Goal: Transaction & Acquisition: Purchase product/service

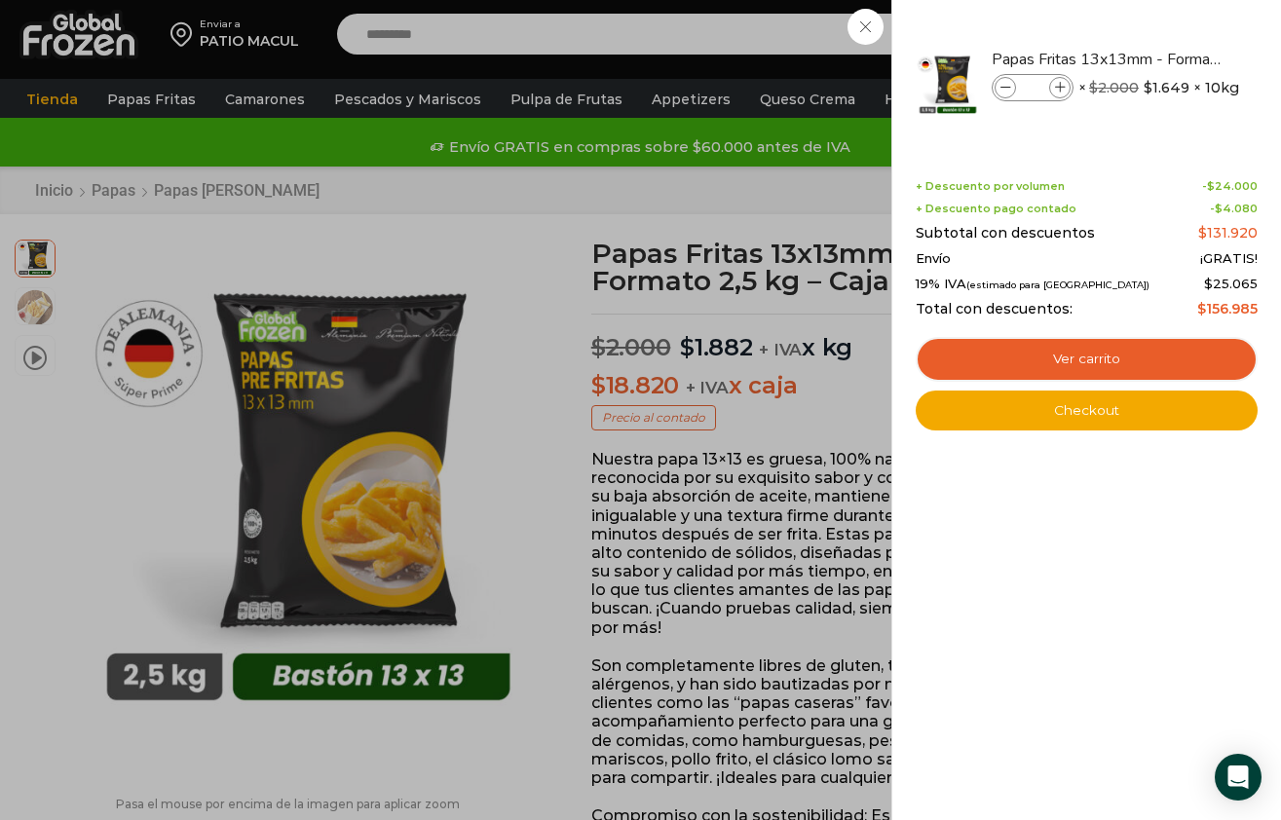
click at [1004, 90] on icon at bounding box center [1006, 88] width 11 height 11
drag, startPoint x: 0, startPoint y: 0, endPoint x: 1004, endPoint y: 90, distance: 1008.5
click at [1004, 90] on icon at bounding box center [1006, 88] width 11 height 11
type input "*"
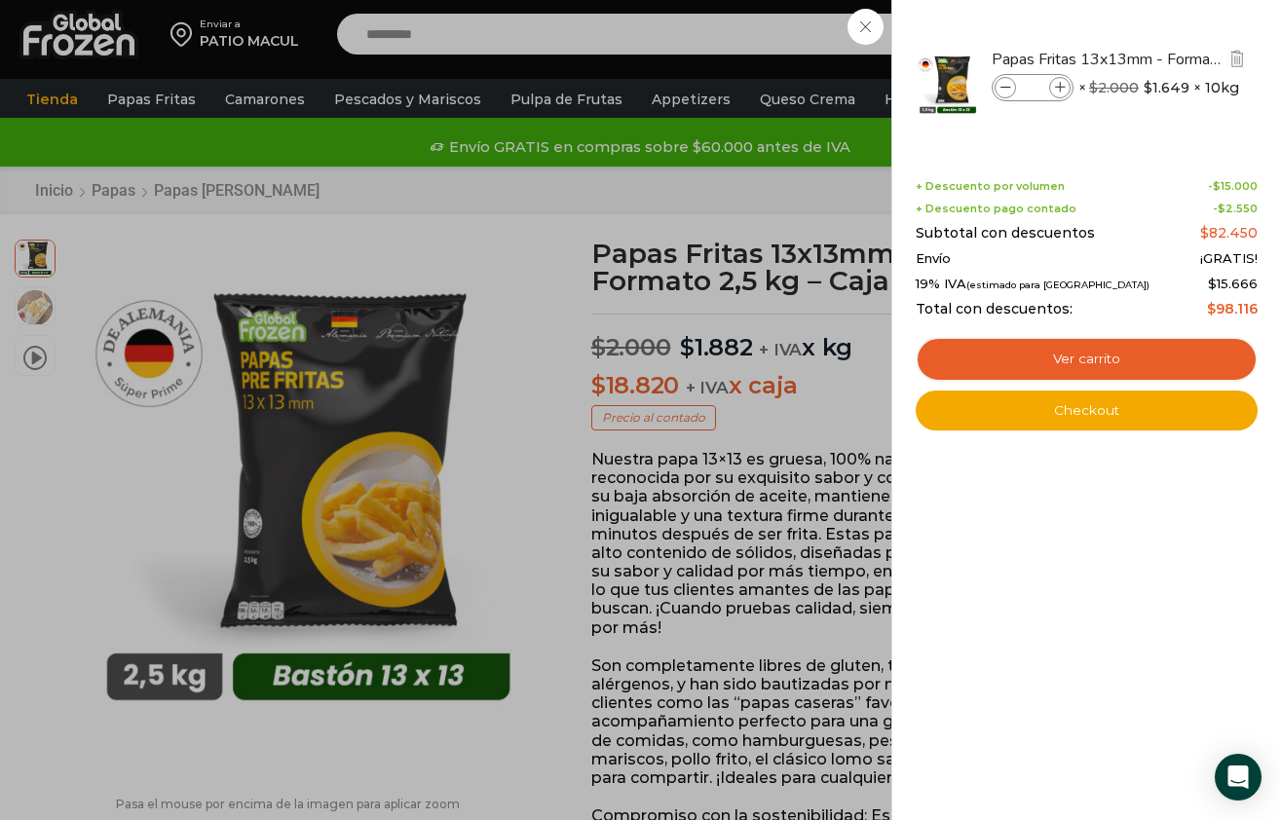
click at [1010, 84] on span at bounding box center [1005, 87] width 21 height 21
type input "*"
click at [1010, 84] on span at bounding box center [1005, 87] width 21 height 21
type input "*"
click at [1053, 80] on span at bounding box center [1059, 87] width 21 height 21
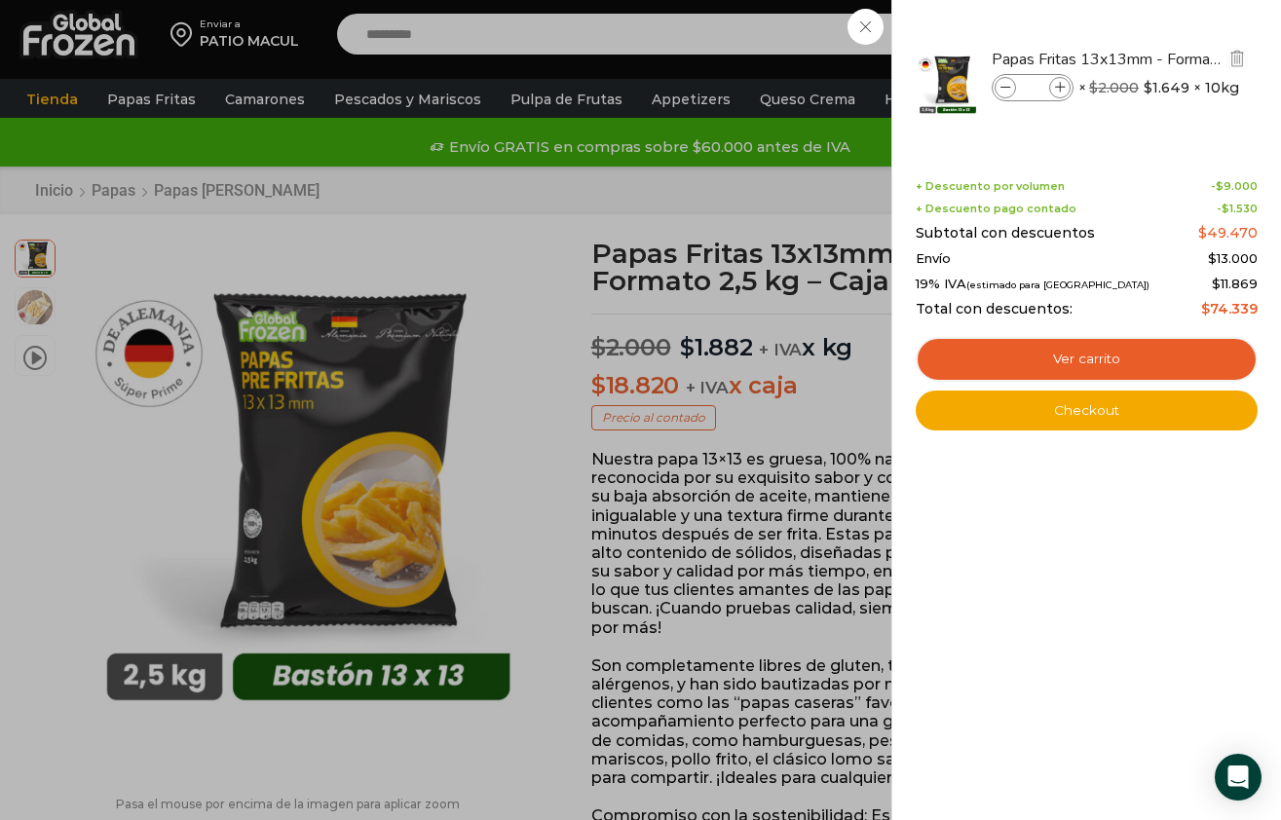
type input "*"
click at [1070, 358] on link "Ver carrito" at bounding box center [1087, 359] width 342 height 45
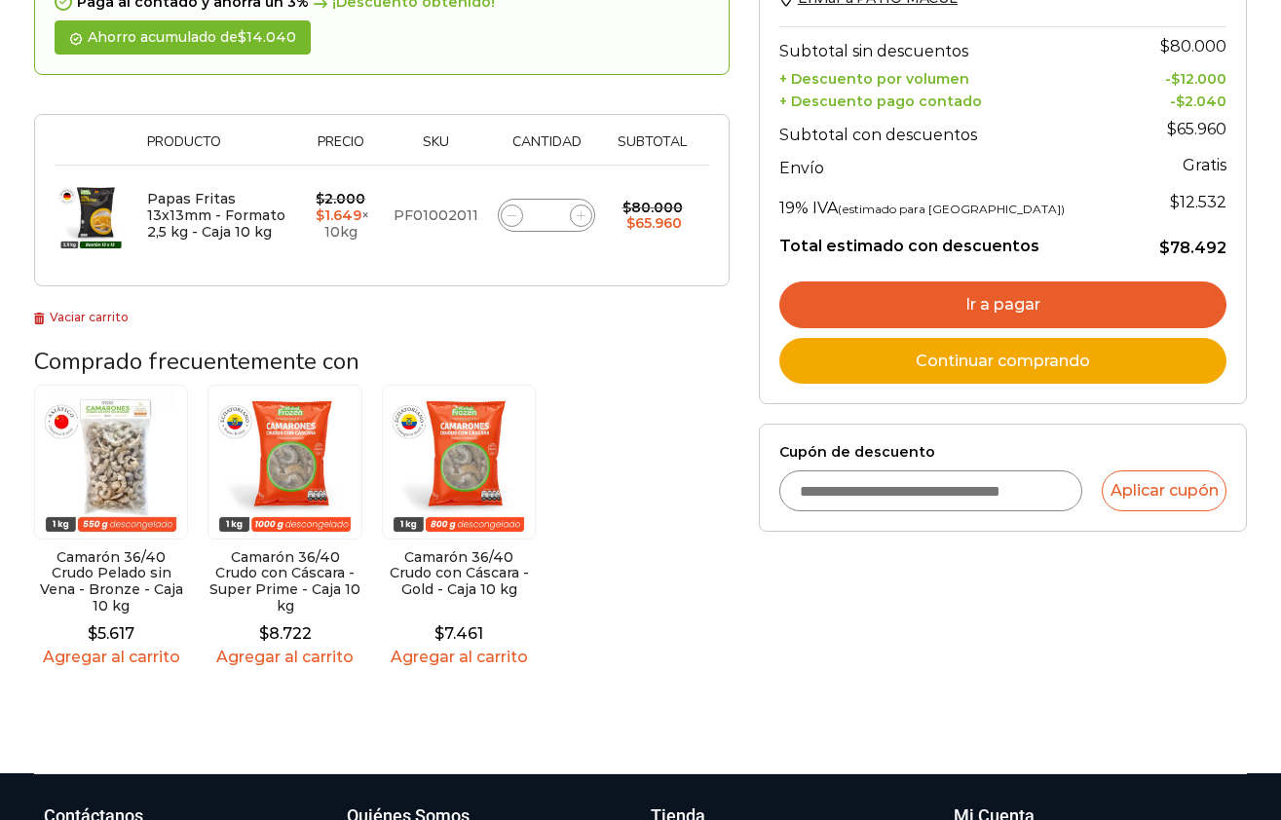
scroll to position [272, 0]
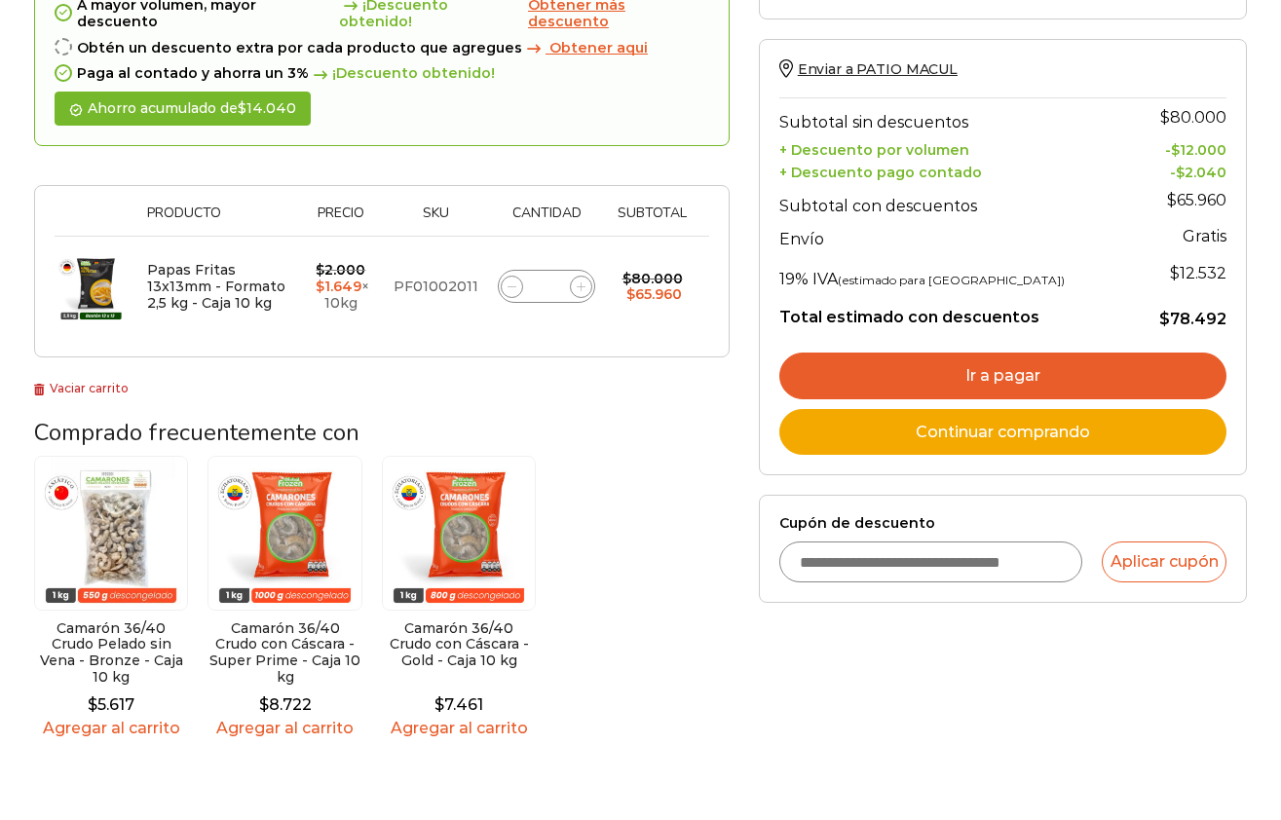
click at [879, 575] on input "Cupón de descuento" at bounding box center [930, 562] width 303 height 41
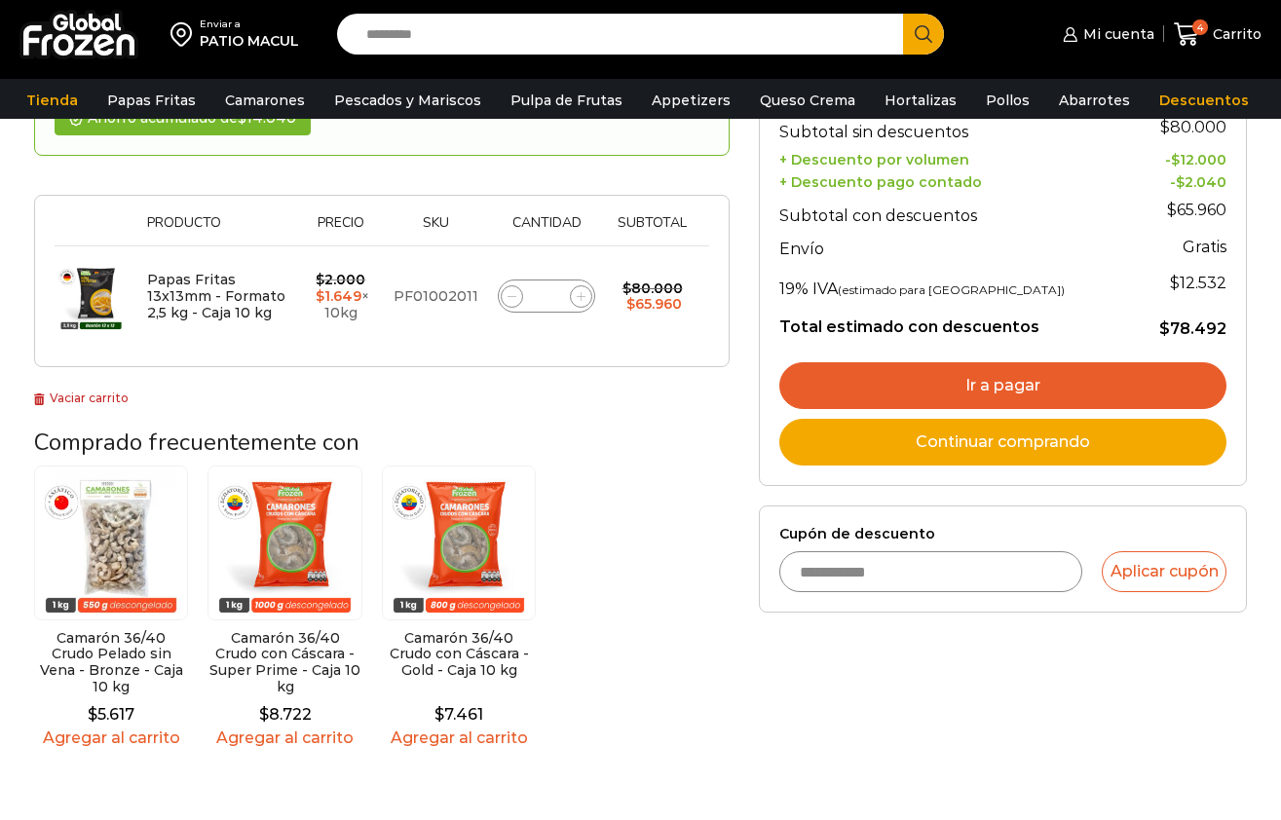
type input "**********"
drag, startPoint x: 1222, startPoint y: 614, endPoint x: 1207, endPoint y: 605, distance: 17.0
click at [1207, 605] on form "**********" at bounding box center [1003, 560] width 488 height 108
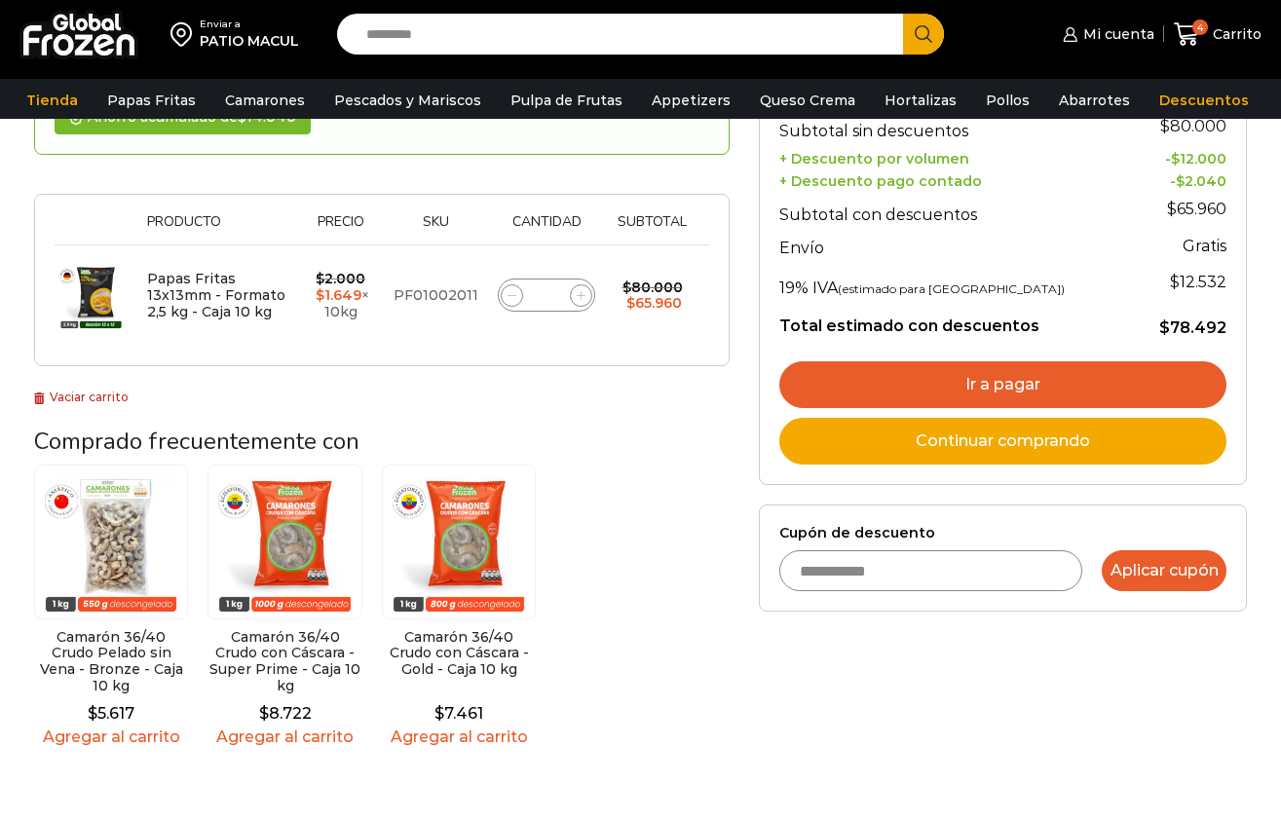
click at [1181, 589] on button "Aplicar cupón" at bounding box center [1164, 570] width 125 height 41
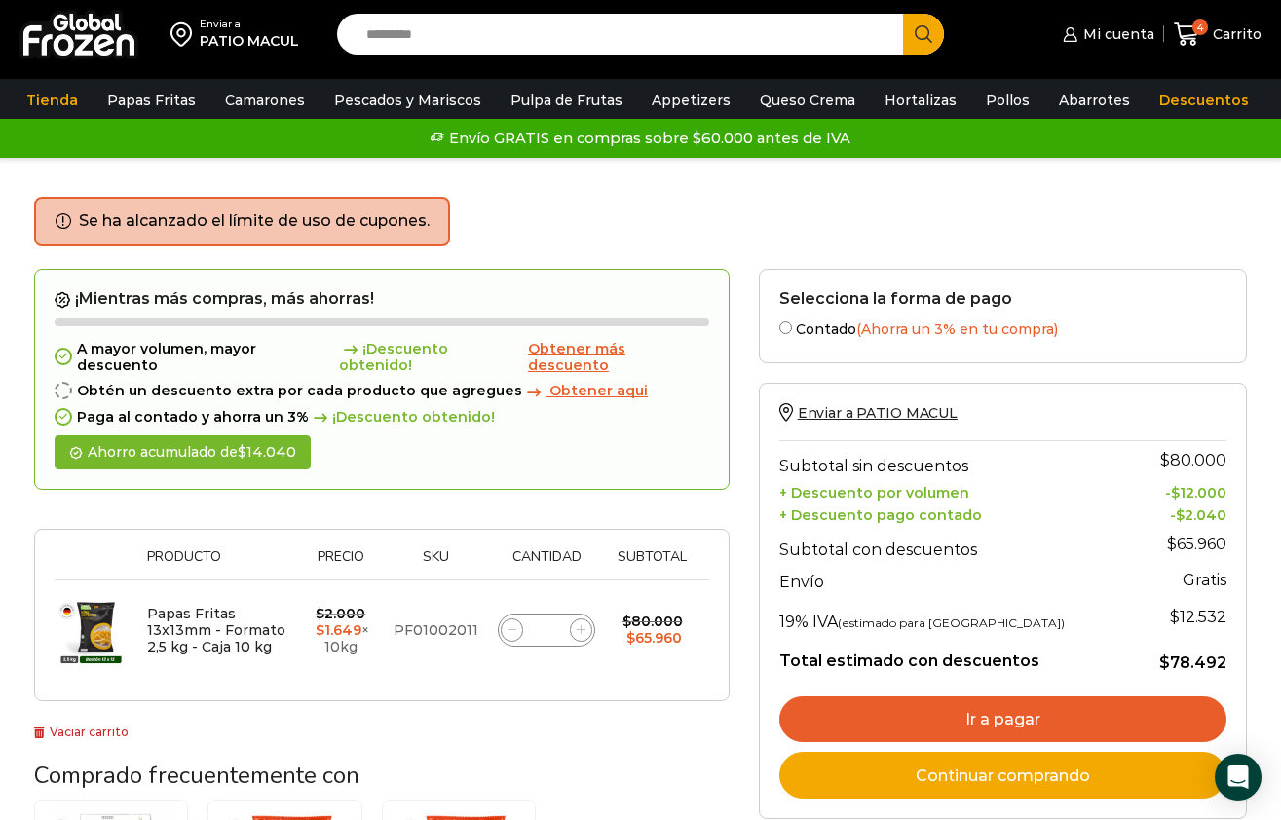
click at [512, 625] on icon at bounding box center [512, 629] width 9 height 9
type input "*"
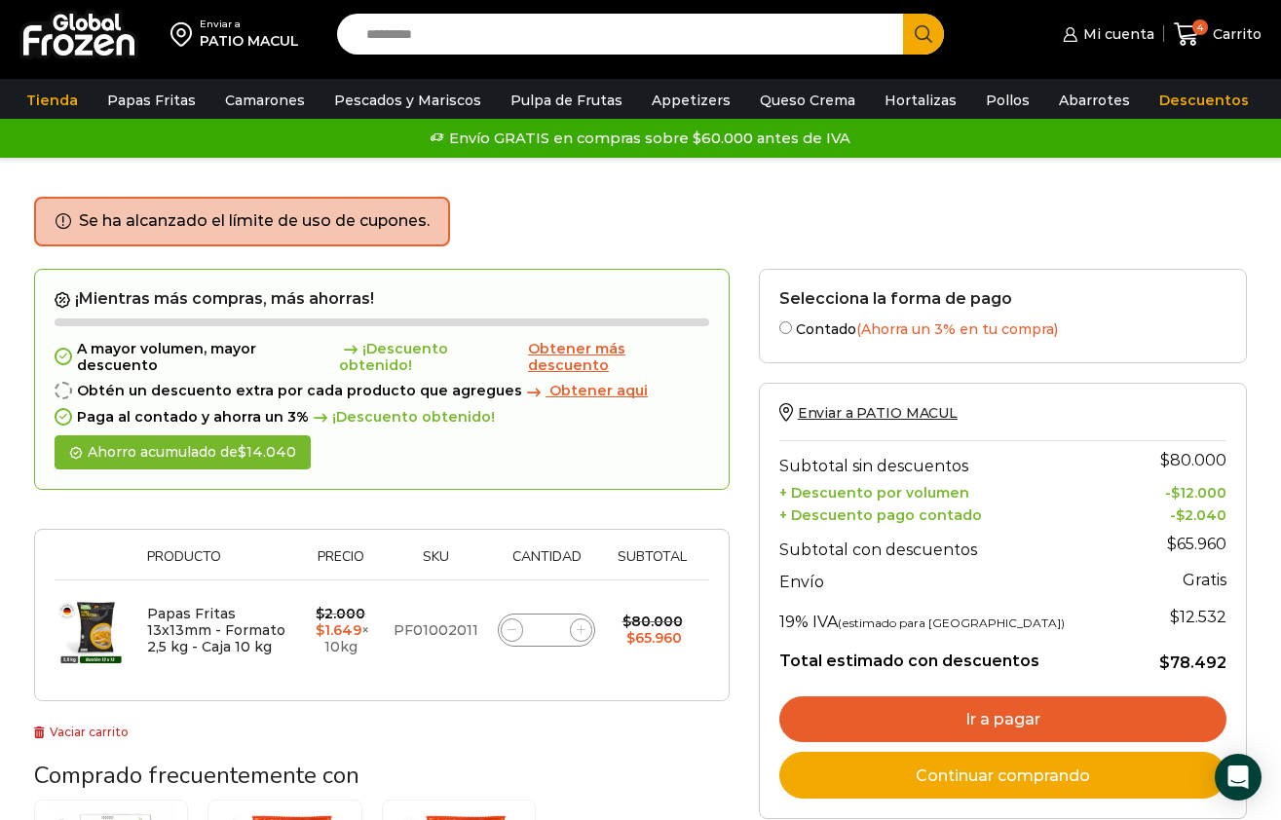
click at [512, 625] on icon at bounding box center [512, 629] width 9 height 9
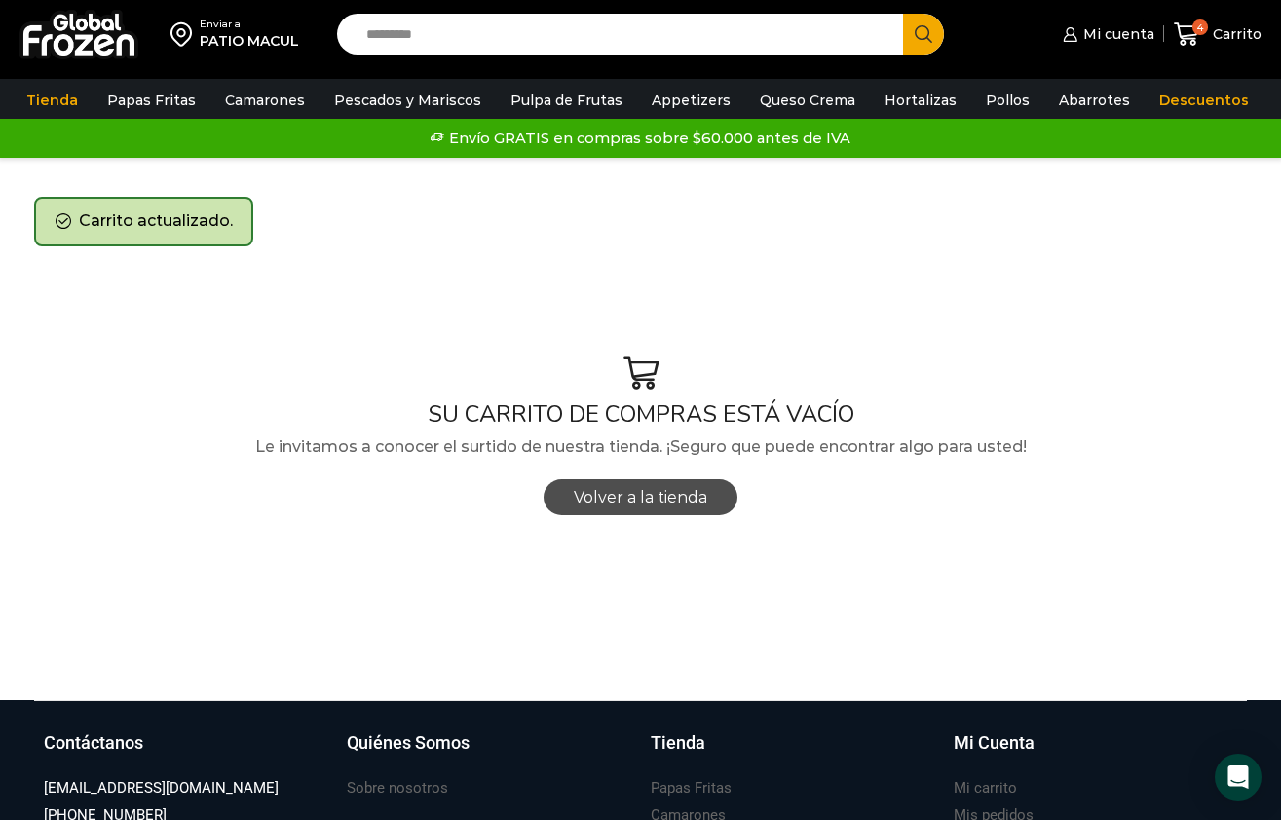
click at [648, 496] on span "Volver a la tienda" at bounding box center [640, 497] width 133 height 19
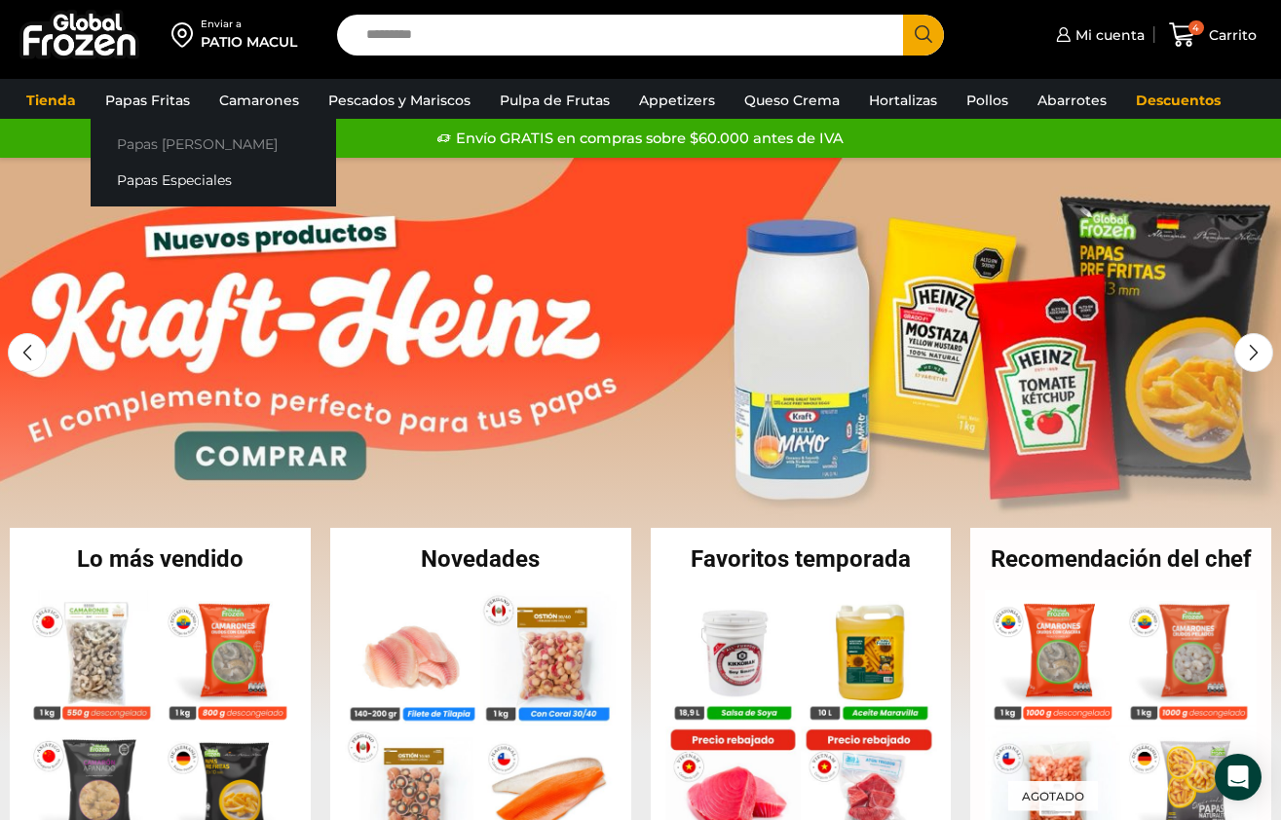
click at [141, 142] on link "Papas [PERSON_NAME]" at bounding box center [214, 145] width 246 height 36
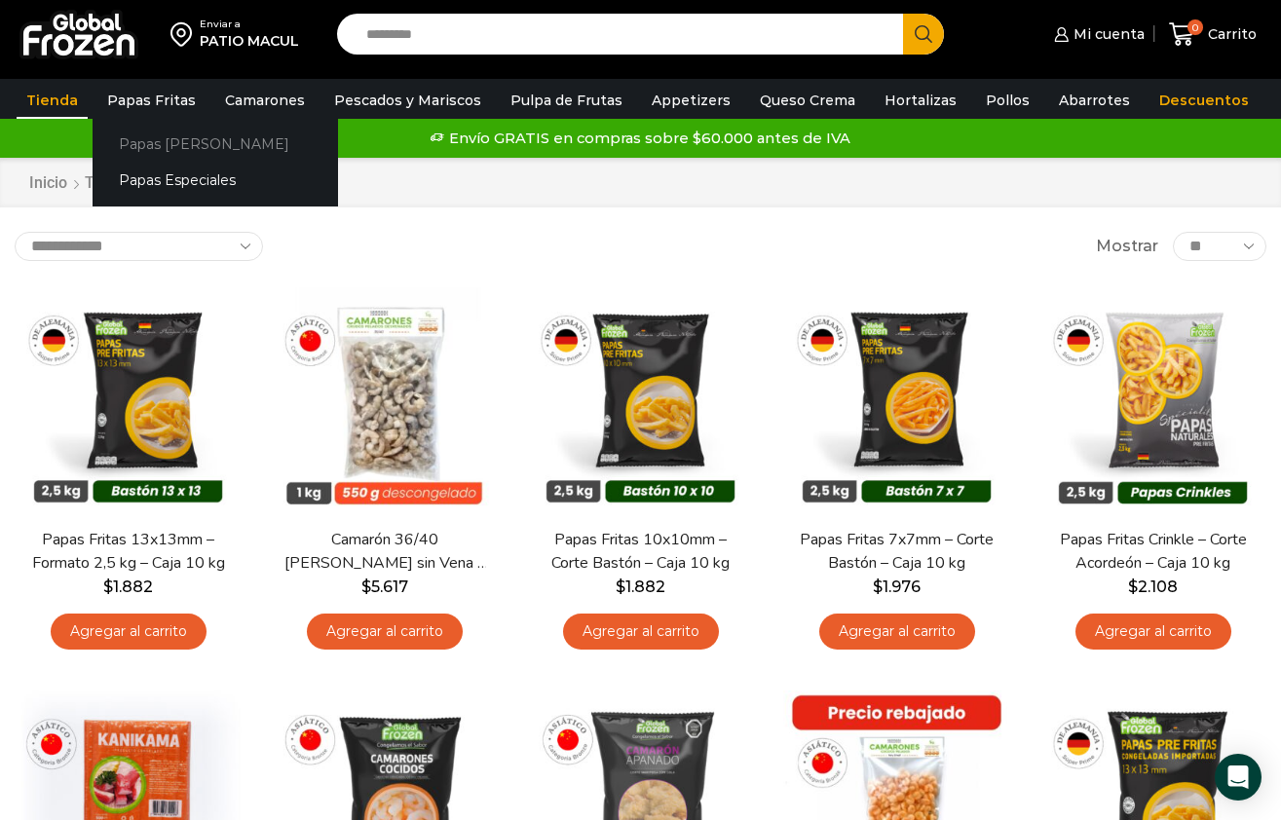
click at [167, 136] on link "Papas [PERSON_NAME]" at bounding box center [216, 145] width 246 height 36
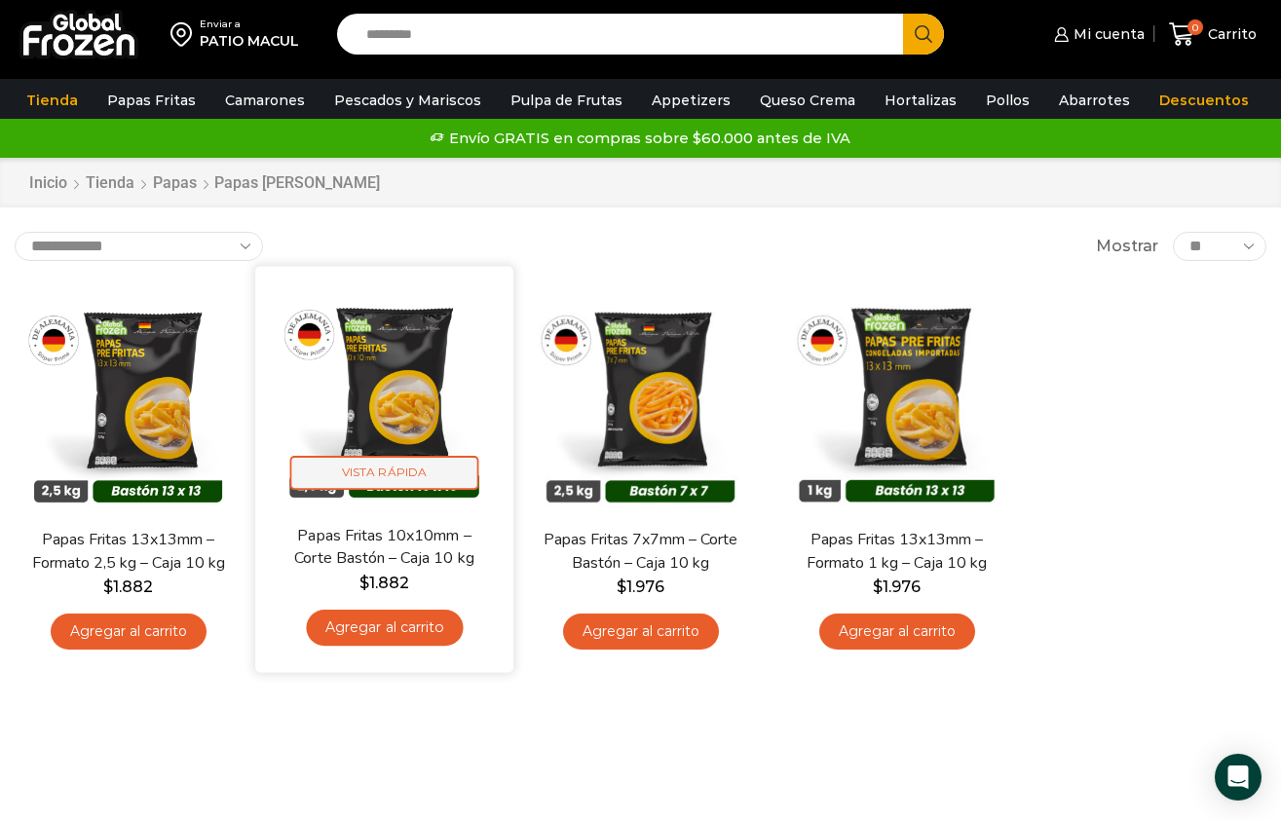
click at [434, 473] on span "Vista Rápida" at bounding box center [384, 473] width 189 height 34
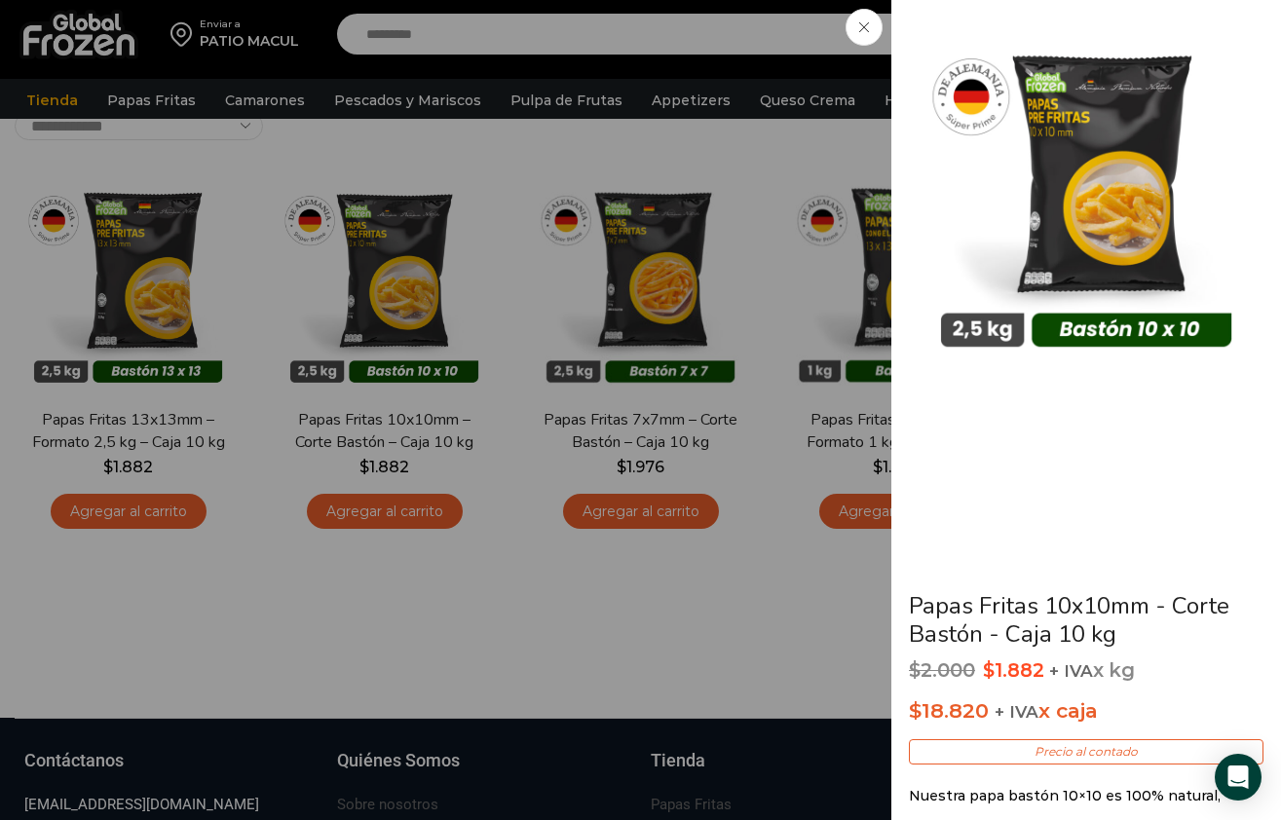
scroll to position [133, 0]
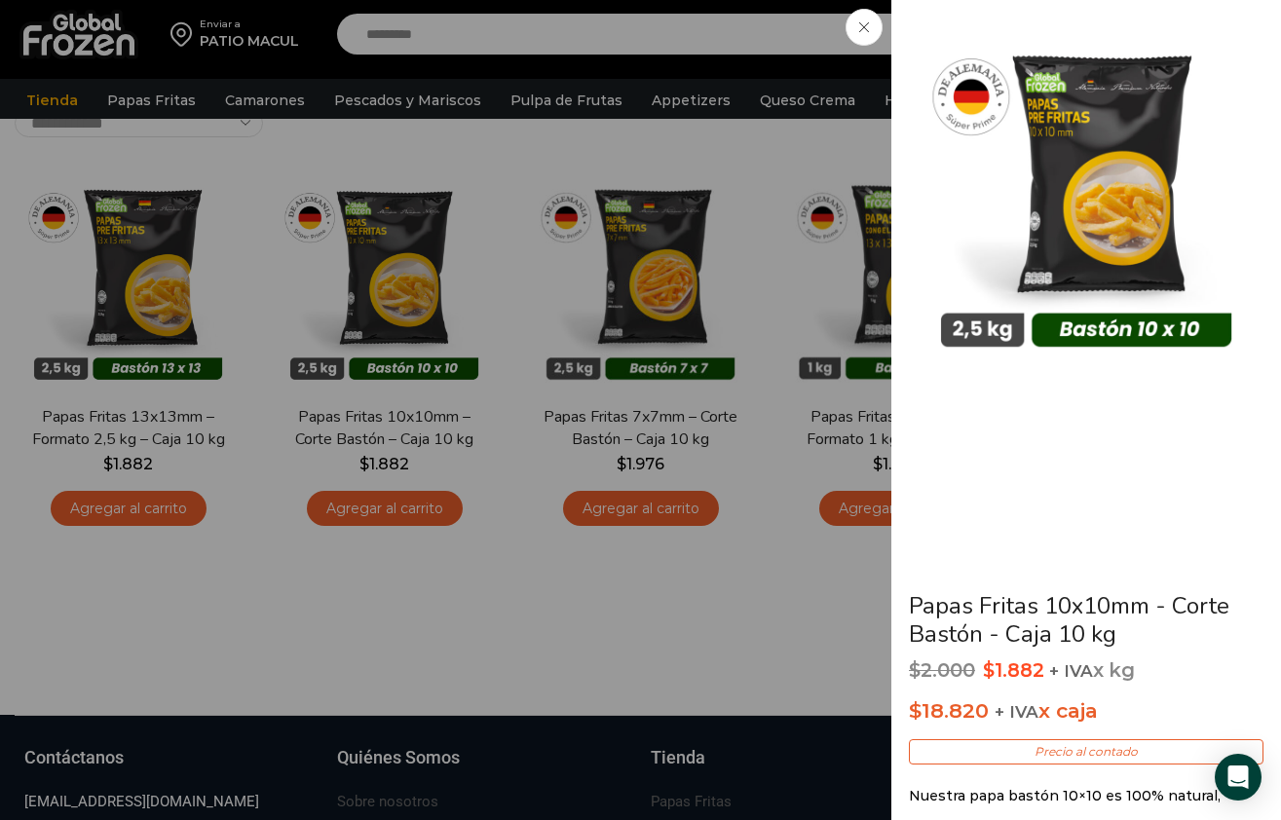
click at [1077, 752] on p "Precio al contado" at bounding box center [1086, 751] width 355 height 25
click at [865, 28] on icon at bounding box center [864, 27] width 10 height 10
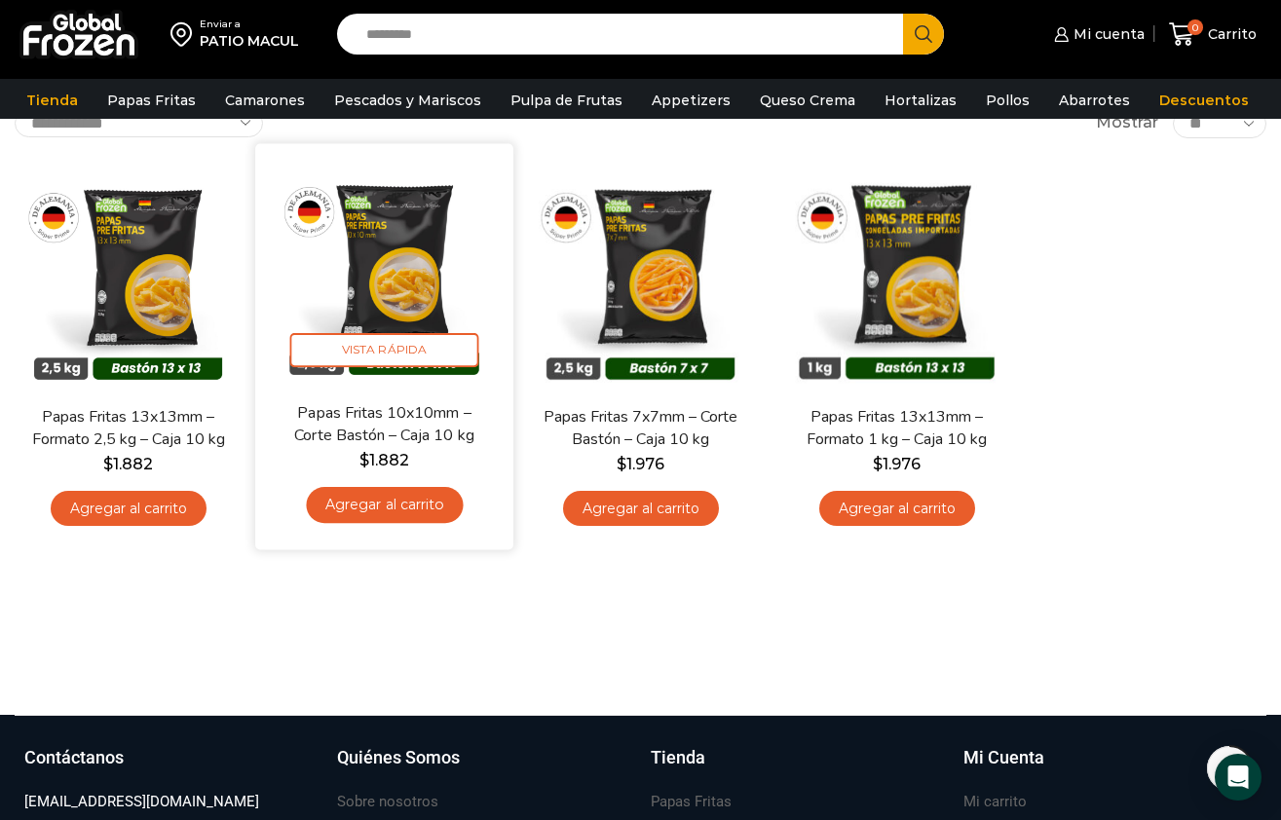
click at [379, 513] on link "Agregar al carrito" at bounding box center [384, 505] width 157 height 36
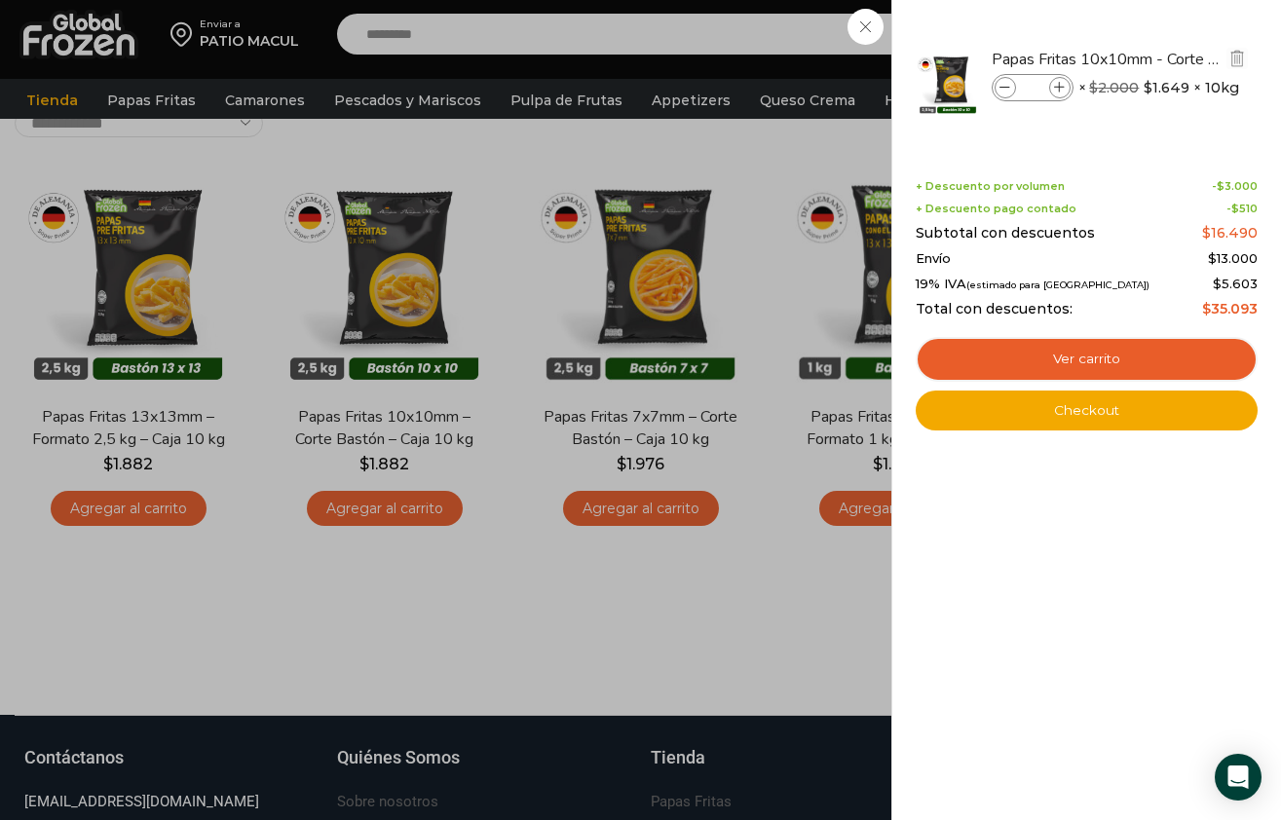
click at [1052, 82] on span at bounding box center [1059, 87] width 21 height 21
type input "*"
click at [1095, 358] on link "Ver carrito" at bounding box center [1087, 359] width 342 height 45
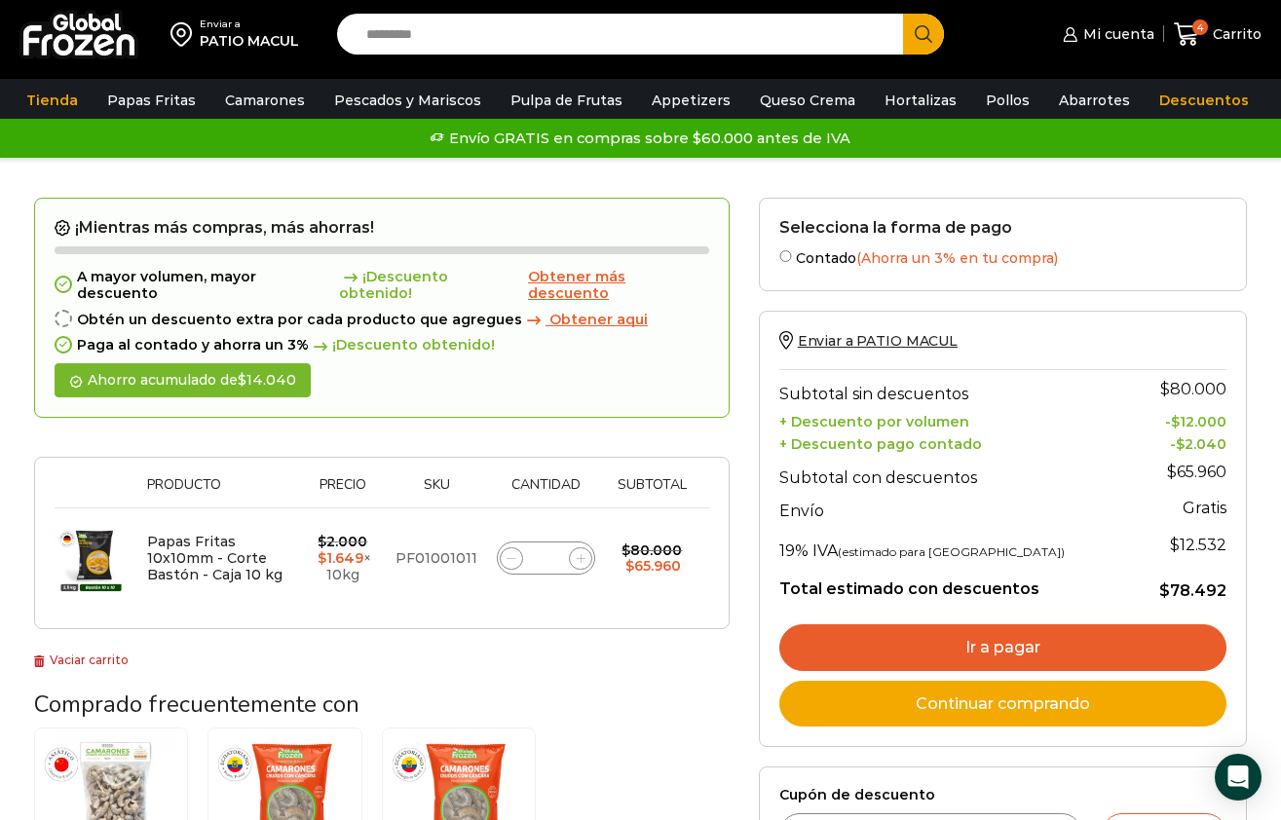
click at [1064, 666] on link "Ir a pagar" at bounding box center [1002, 647] width 447 height 47
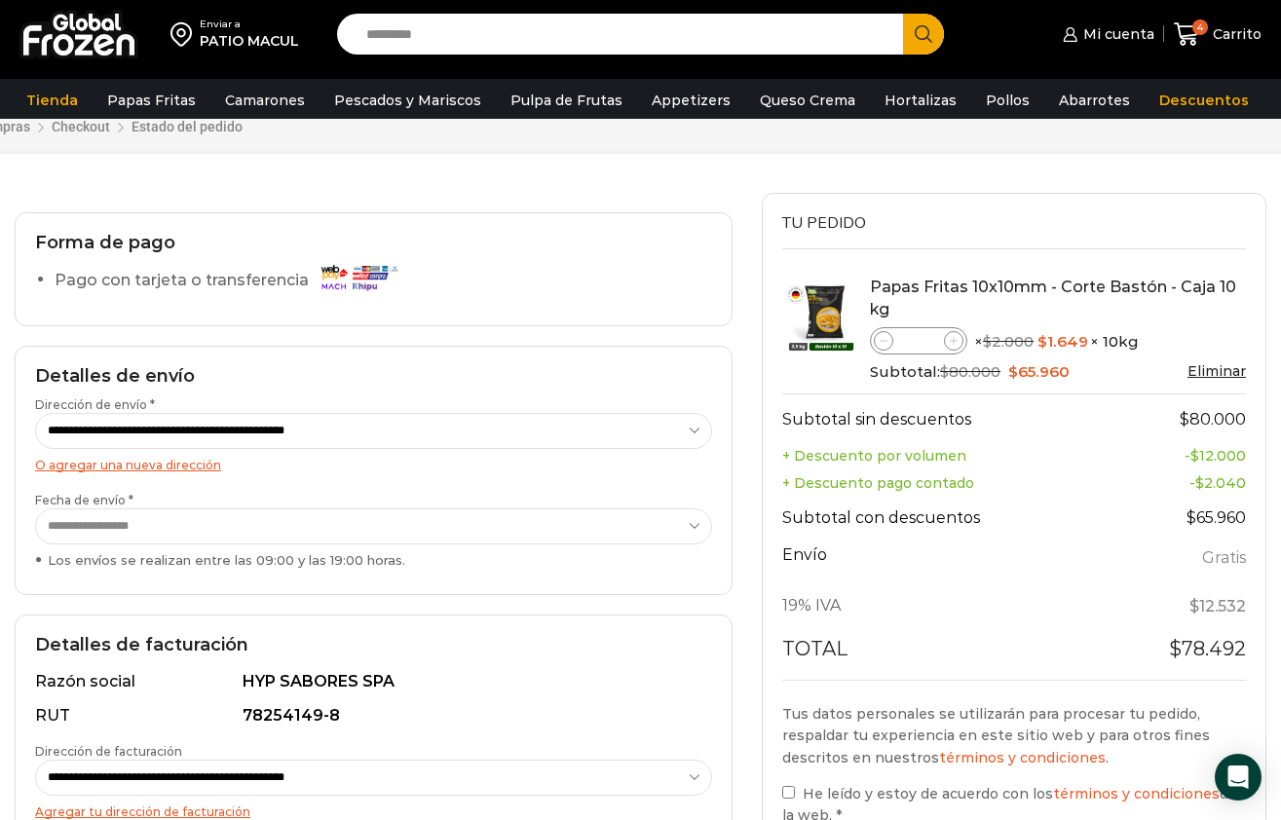
scroll to position [312, 0]
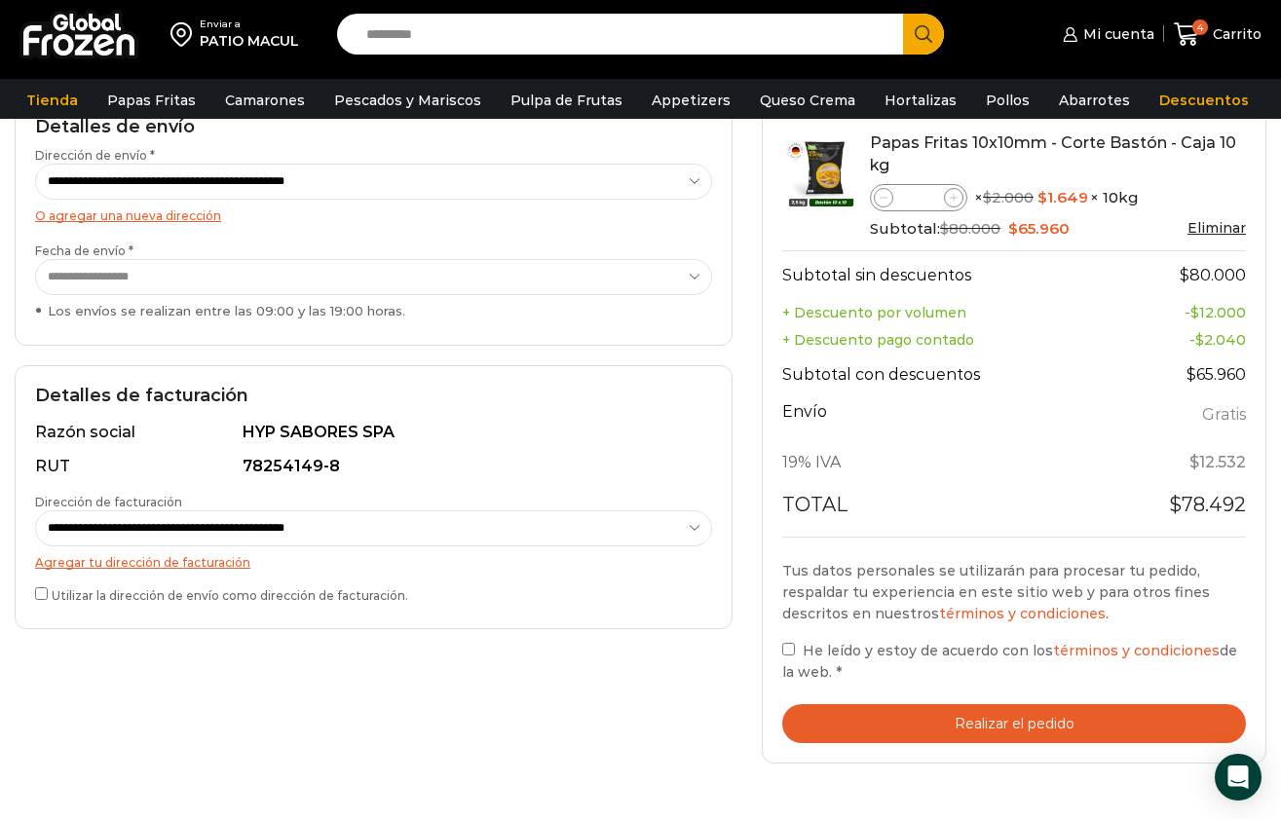
click at [138, 587] on label "Utilizar la dirección de envío como dirección de facturación." at bounding box center [373, 594] width 677 height 20
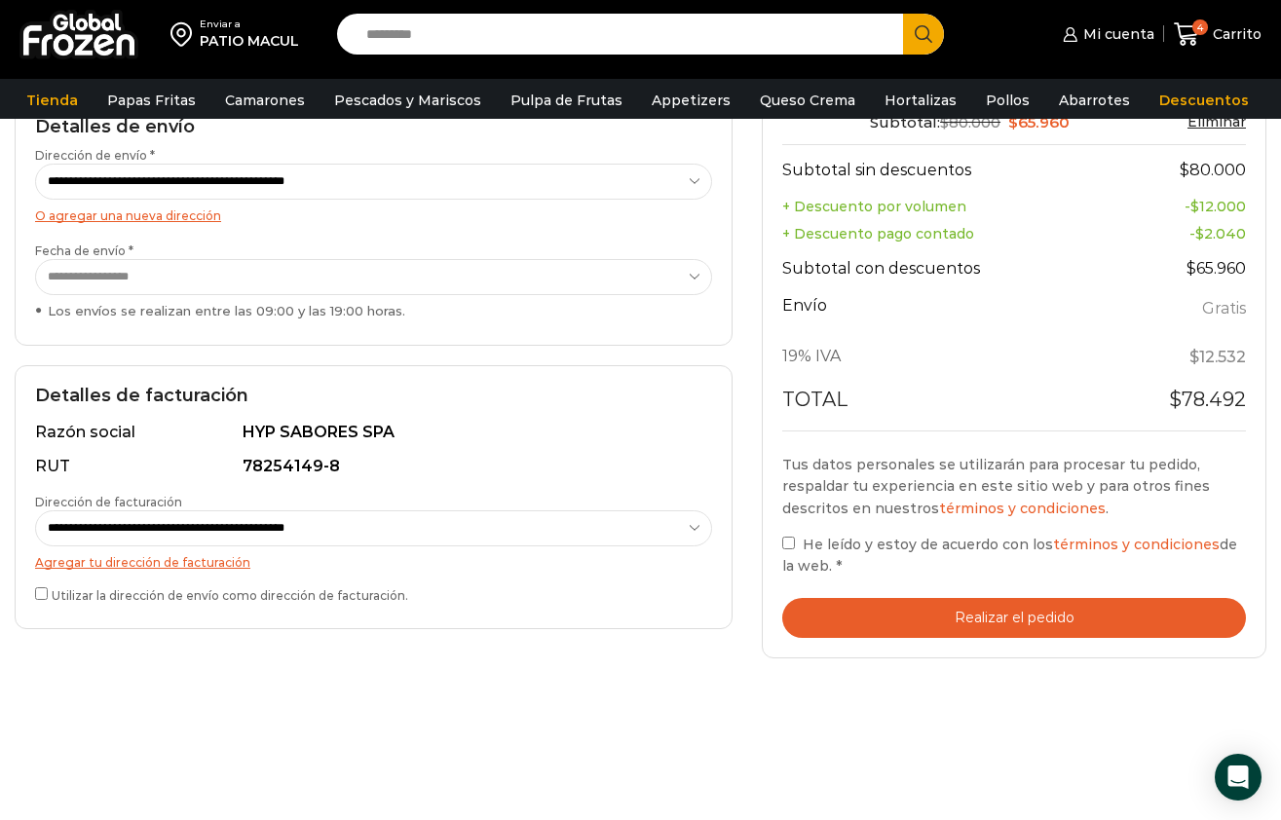
scroll to position [19, 0]
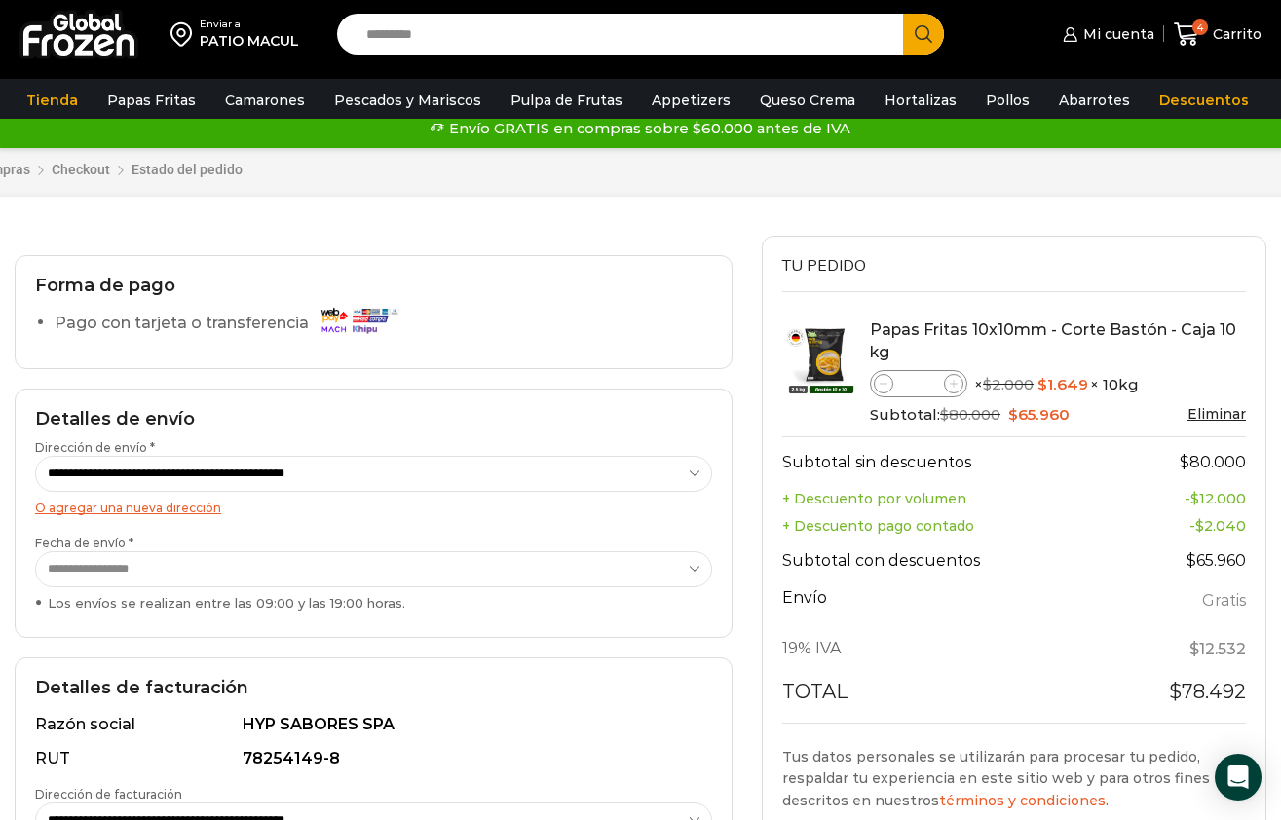
click at [448, 330] on li "Pago con tarjeta o transferencia" at bounding box center [384, 326] width 658 height 39
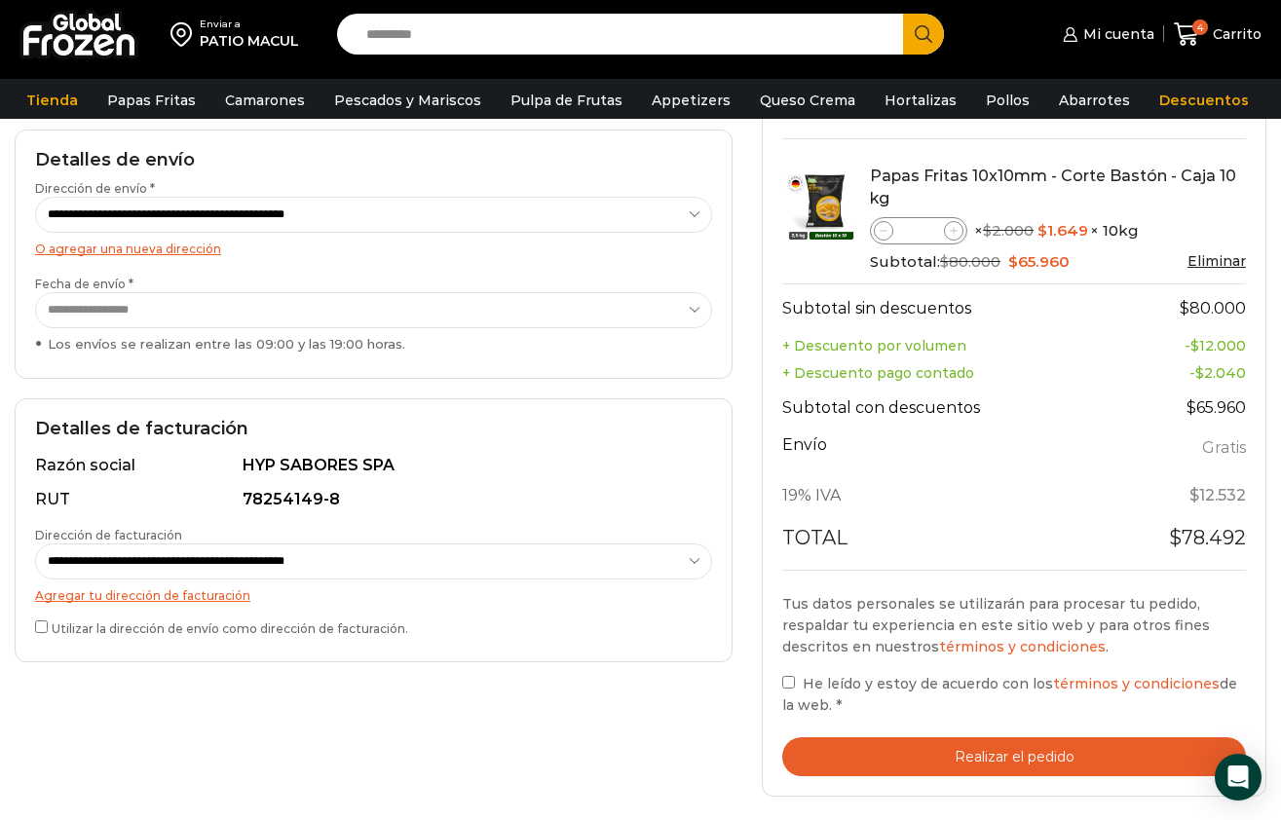
scroll to position [378, 0]
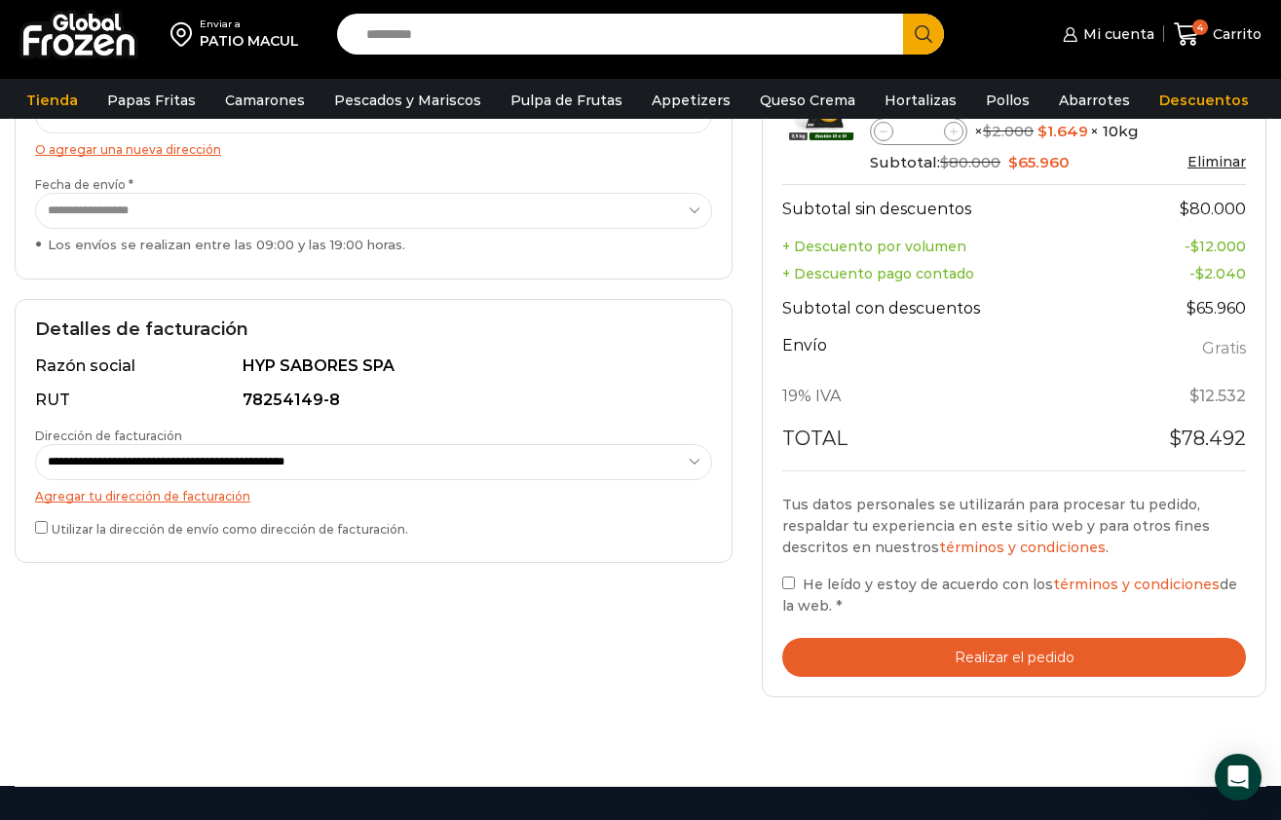
click at [787, 596] on label "He leído y estoy de acuerdo con los términos y condiciones de la web. *" at bounding box center [1014, 595] width 464 height 45
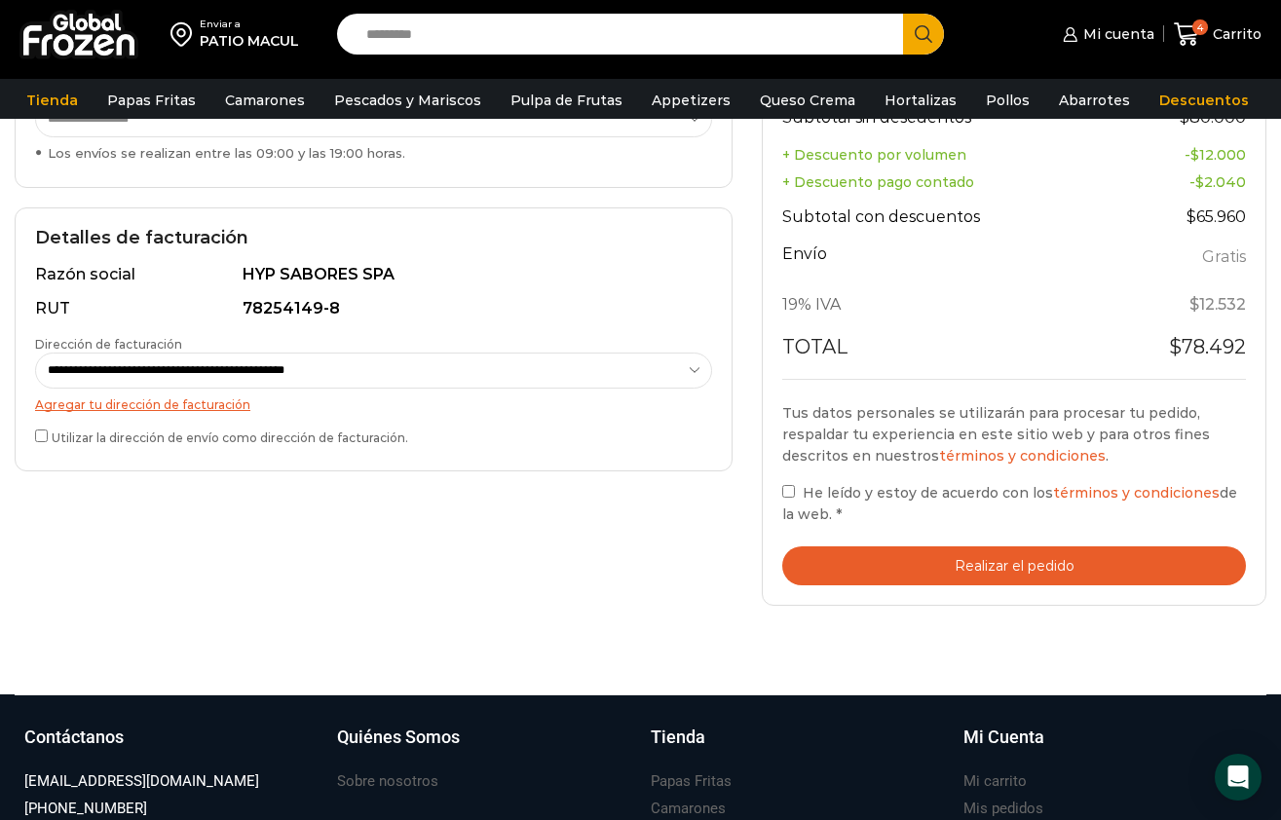
scroll to position [491, 0]
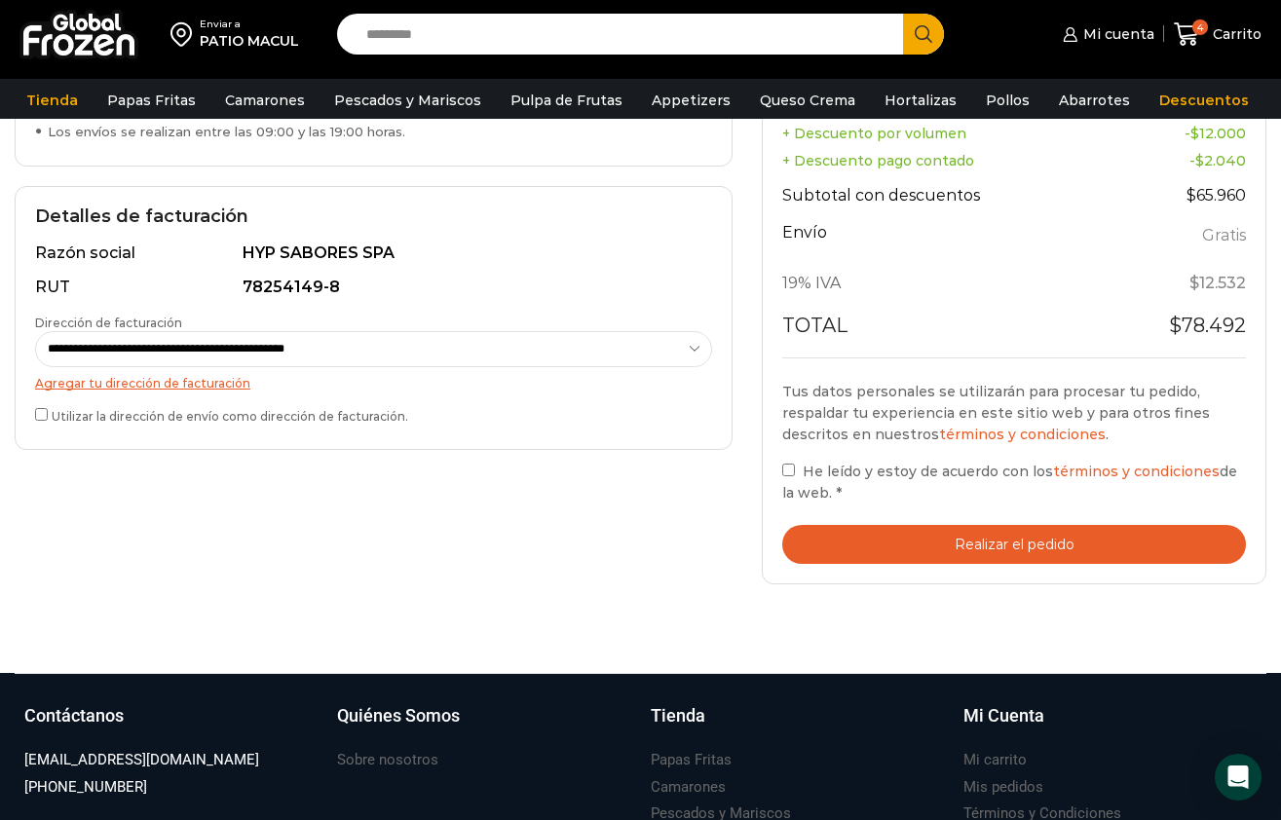
click at [1003, 546] on button "Realizar el pedido" at bounding box center [1014, 545] width 464 height 40
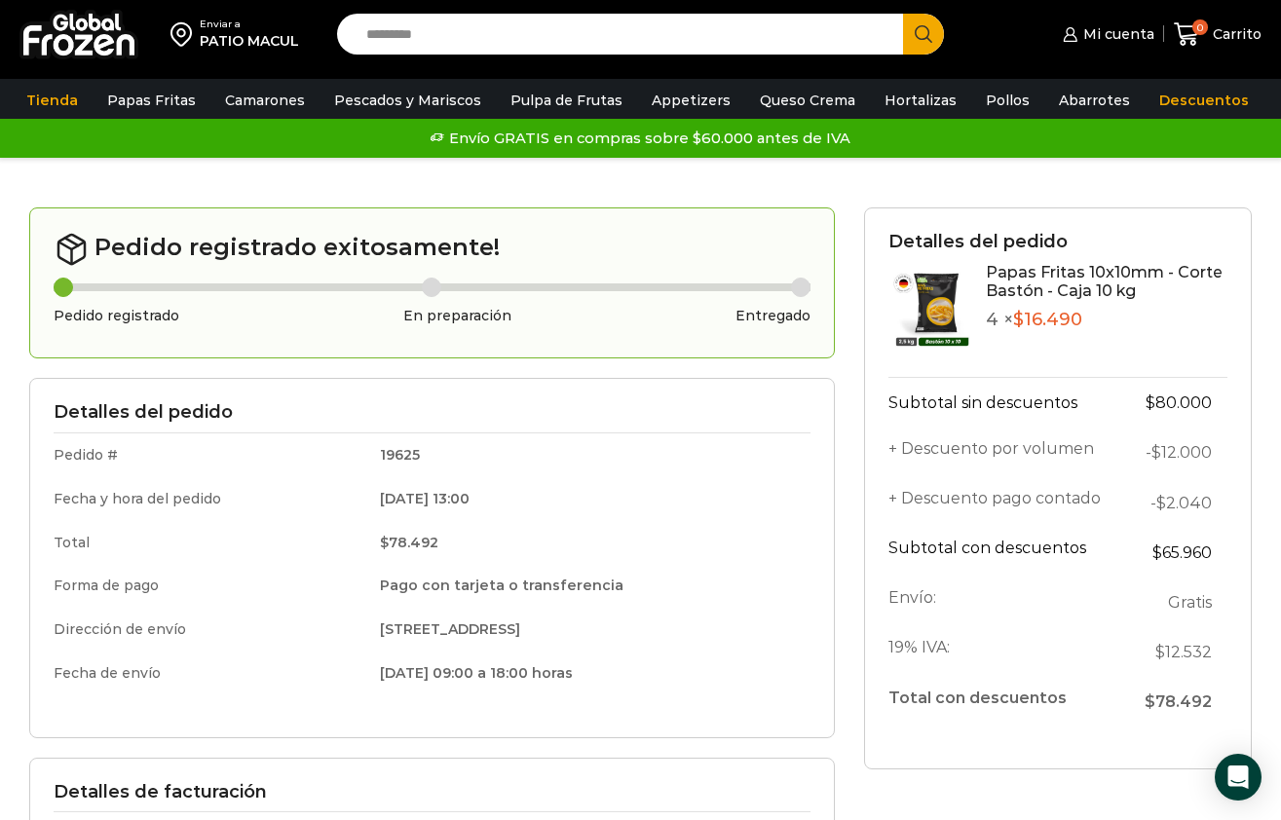
drag, startPoint x: 1298, startPoint y: 362, endPoint x: 1182, endPoint y: 339, distance: 118.3
click at [1182, 339] on html "WordPress WooCommerce Themes Enviar a PATIO MACUL Search input Search Mi cuenta" at bounding box center [640, 758] width 1281 height 1516
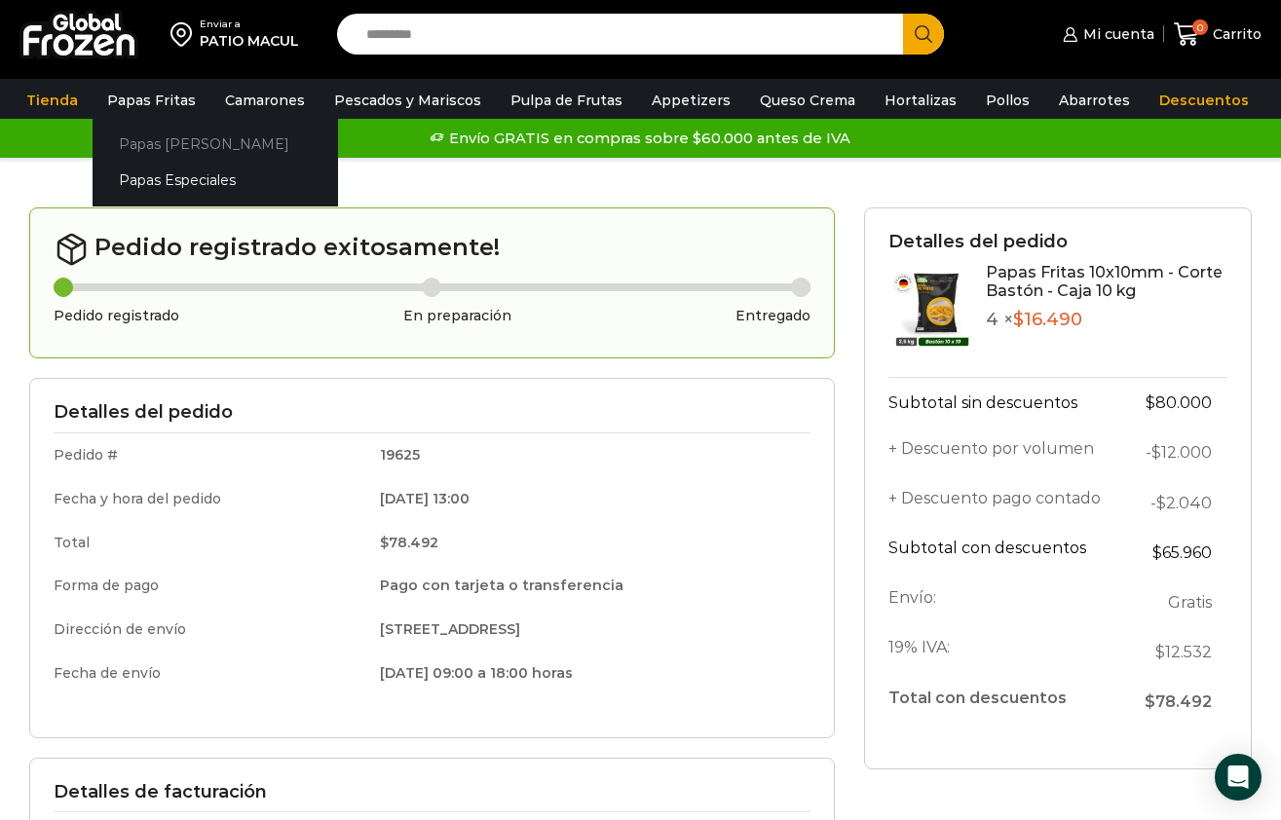
click at [151, 142] on link "Papas [PERSON_NAME]" at bounding box center [216, 145] width 246 height 36
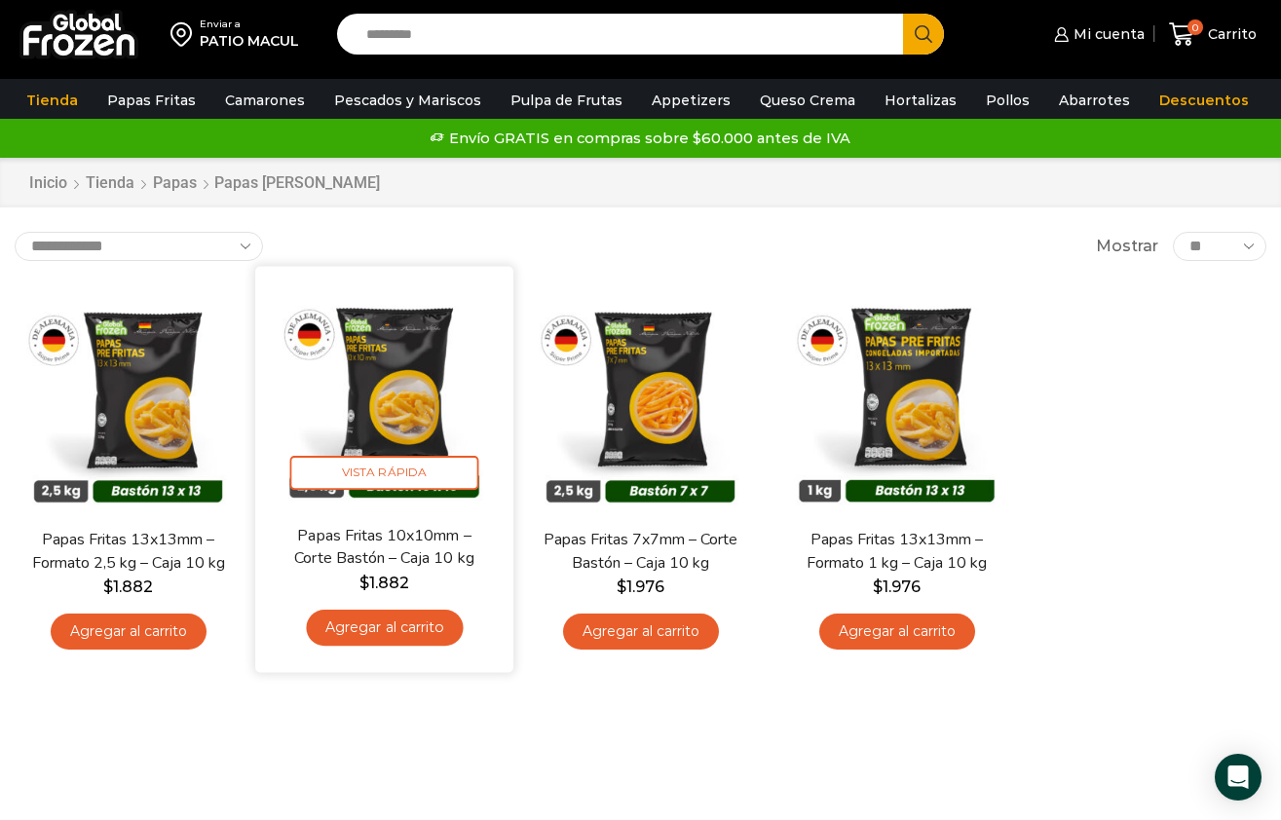
click at [371, 538] on link "Papas Fritas 10x10mm – Corte Bastón – Caja 10 kg" at bounding box center [385, 548] width 206 height 46
